Goal: Transaction & Acquisition: Purchase product/service

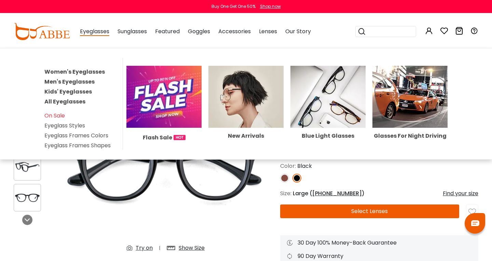
click at [73, 72] on link "Women's Eyeglasses" at bounding box center [74, 72] width 61 height 8
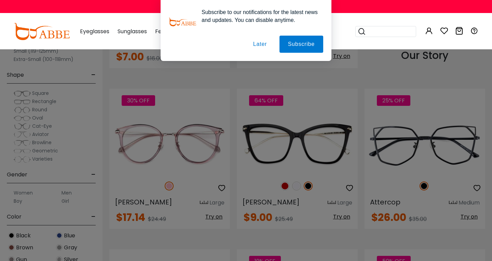
scroll to position [773, 0]
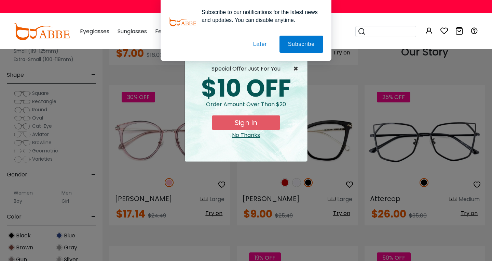
click at [295, 65] on span "×" at bounding box center [297, 69] width 9 height 8
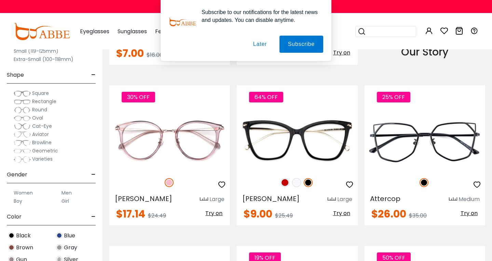
click at [0, 0] on button "Later" at bounding box center [0, 0] width 0 height 0
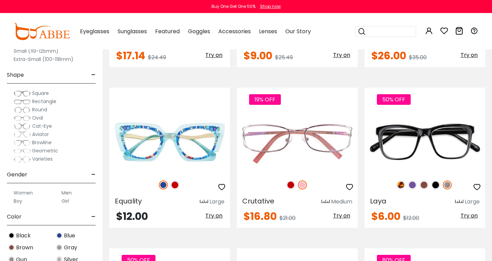
scroll to position [931, 0]
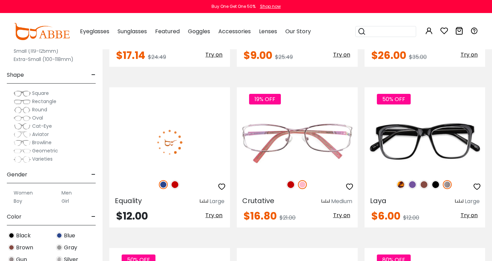
click at [176, 182] on img at bounding box center [175, 184] width 9 height 9
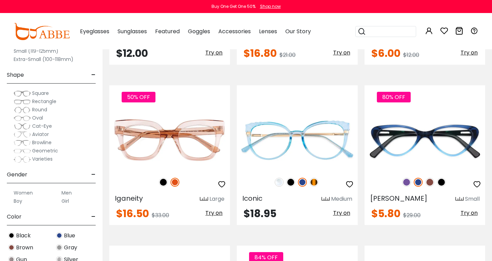
scroll to position [1094, 0]
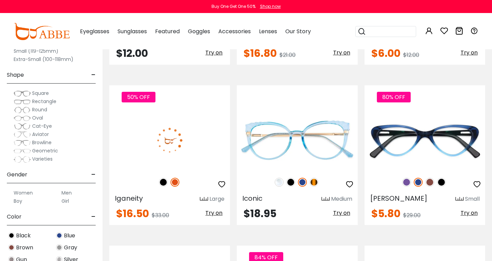
click at [162, 182] on img at bounding box center [163, 181] width 9 height 9
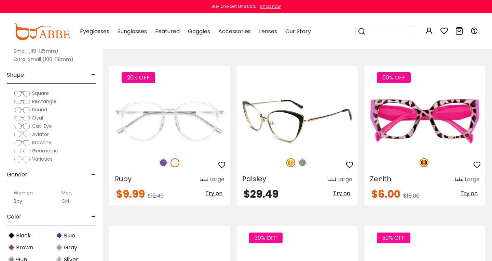
scroll to position [2015, 0]
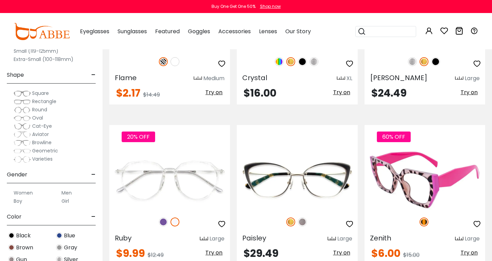
click at [432, 188] on img at bounding box center [425, 179] width 121 height 61
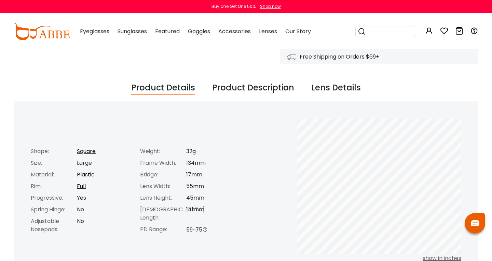
scroll to position [214, 0]
